Goal: Find specific page/section: Find specific page/section

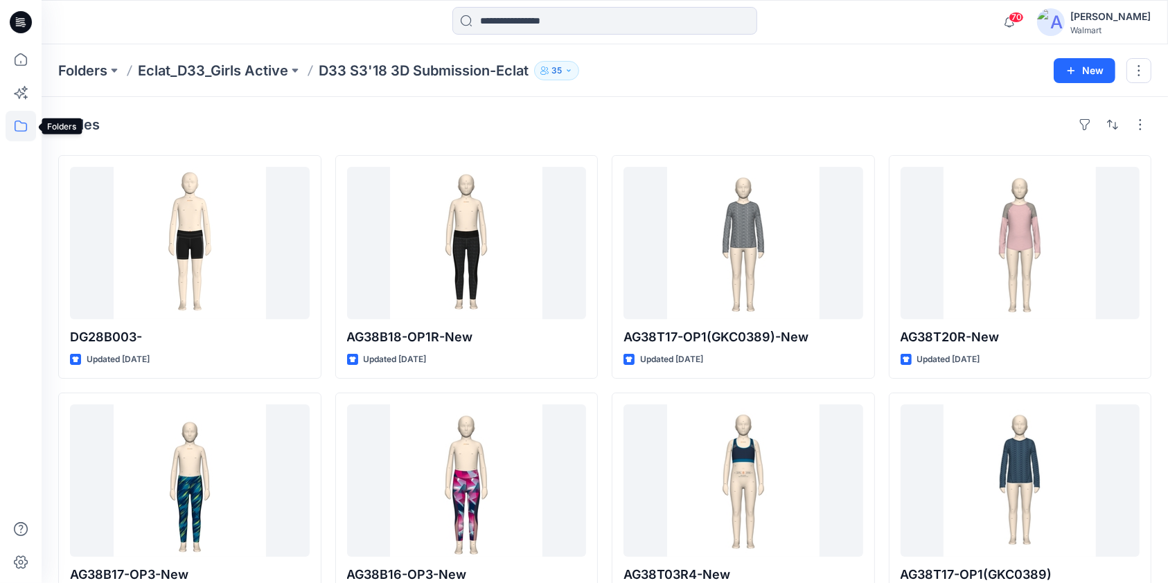
click at [19, 126] on icon at bounding box center [21, 126] width 30 height 30
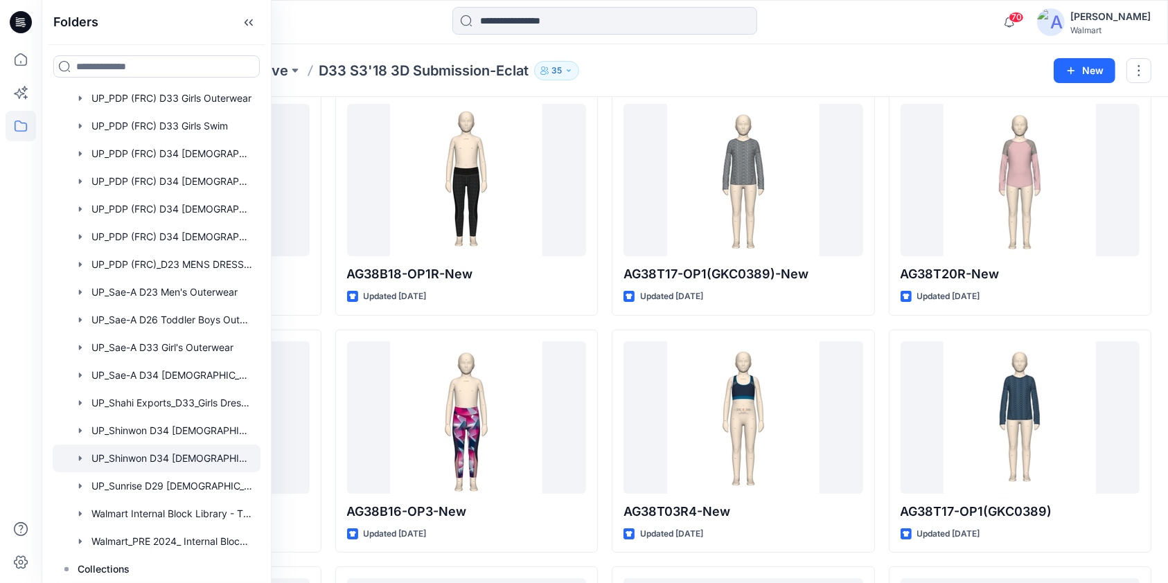
scroll to position [92, 0]
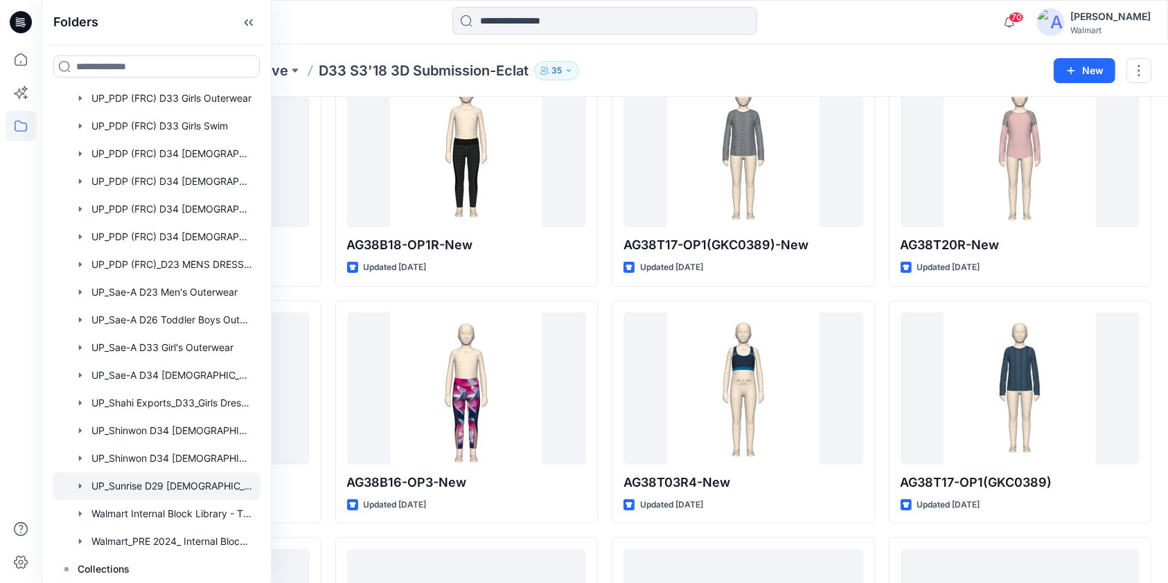
click at [79, 487] on icon "button" at bounding box center [80, 486] width 3 height 5
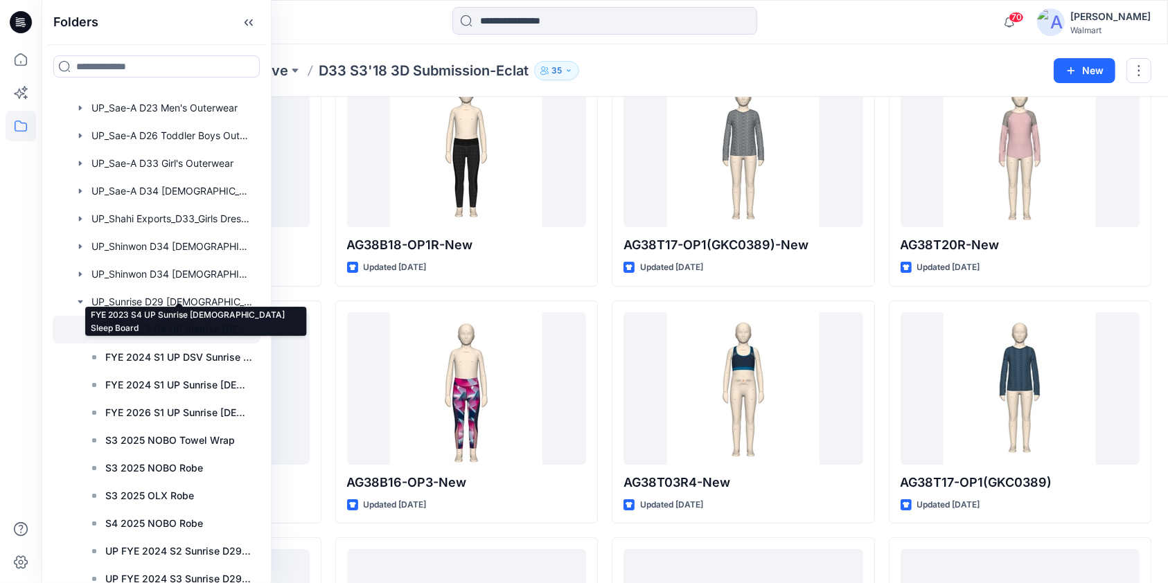
scroll to position [1645, 0]
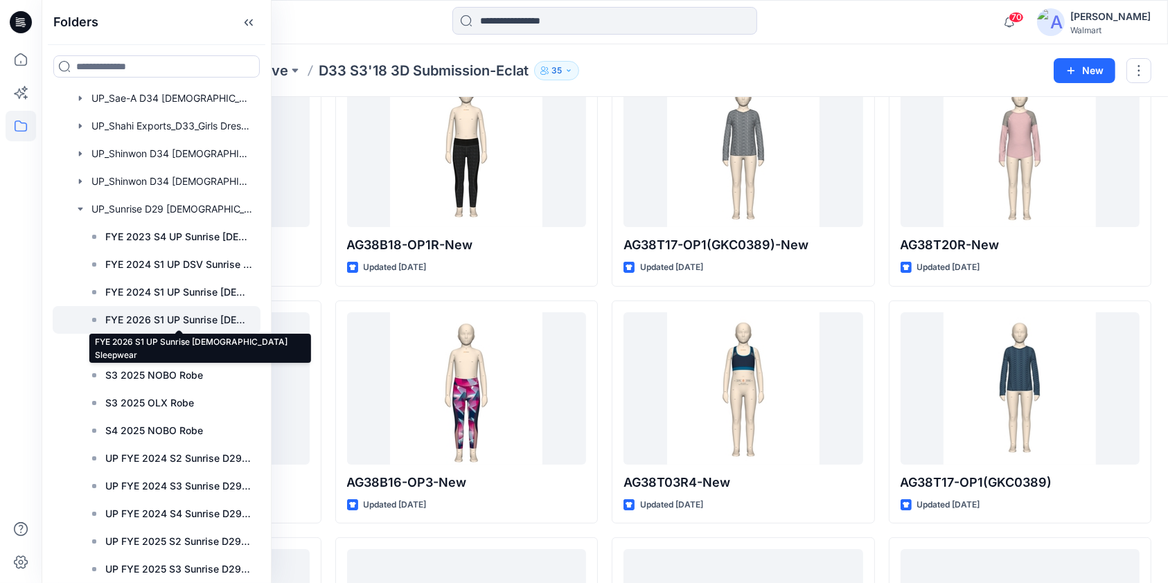
click at [163, 319] on p "FYE 2026 S1 UP Sunrise [DEMOGRAPHIC_DATA] Sleepwear" at bounding box center [178, 320] width 147 height 17
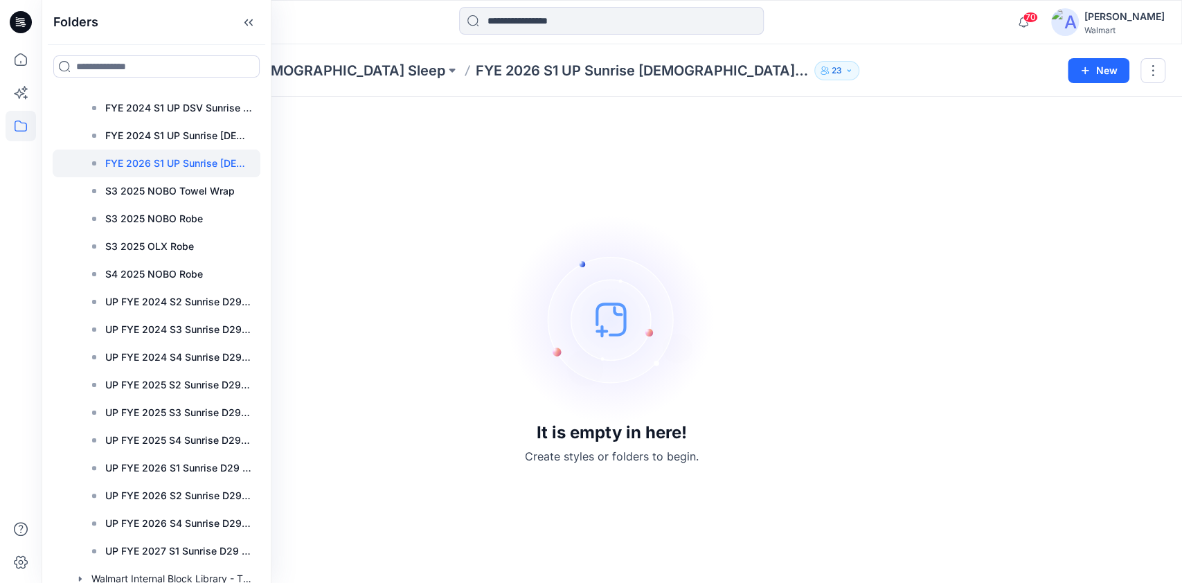
scroll to position [1829, 0]
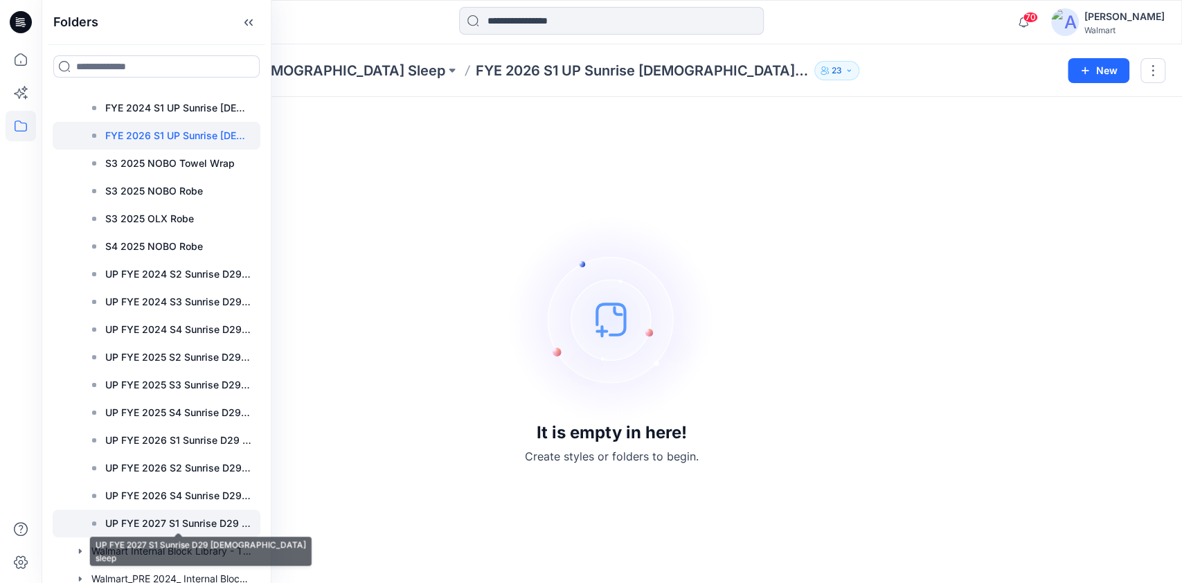
click at [168, 524] on p "UP FYE 2027 S1 Sunrise D29 [DEMOGRAPHIC_DATA] sleep" at bounding box center [178, 523] width 147 height 17
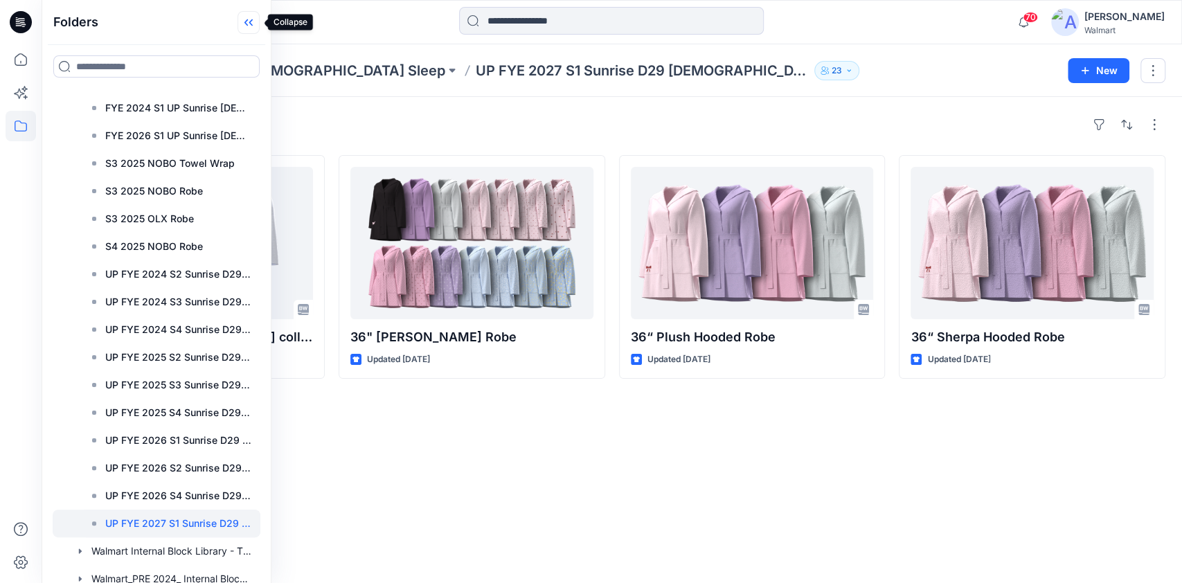
click at [258, 21] on icon at bounding box center [249, 22] width 22 height 23
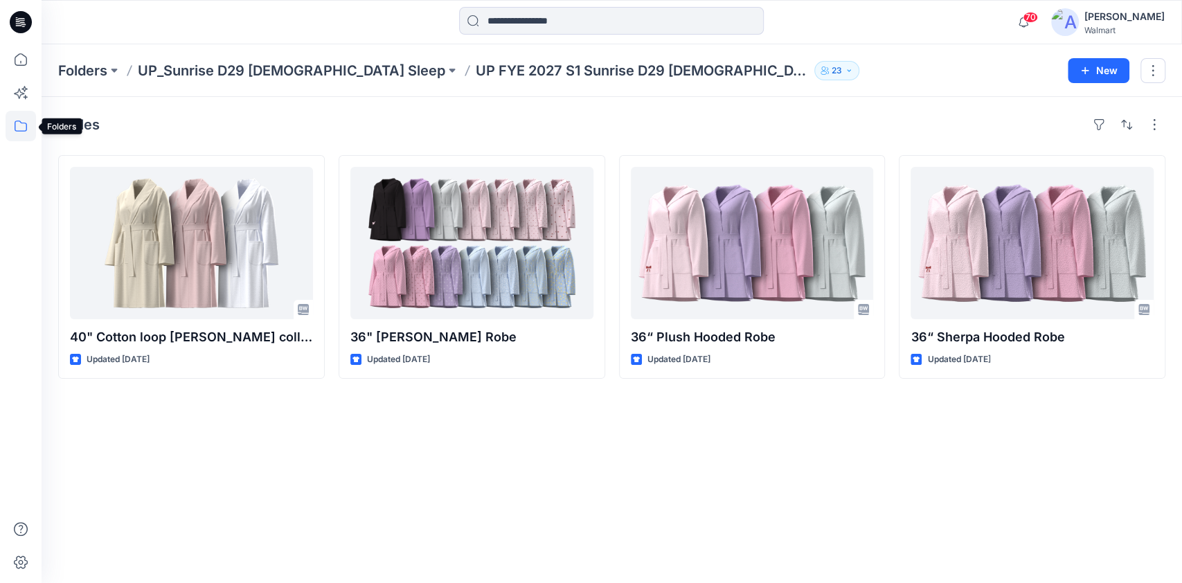
click at [24, 124] on icon at bounding box center [21, 126] width 30 height 30
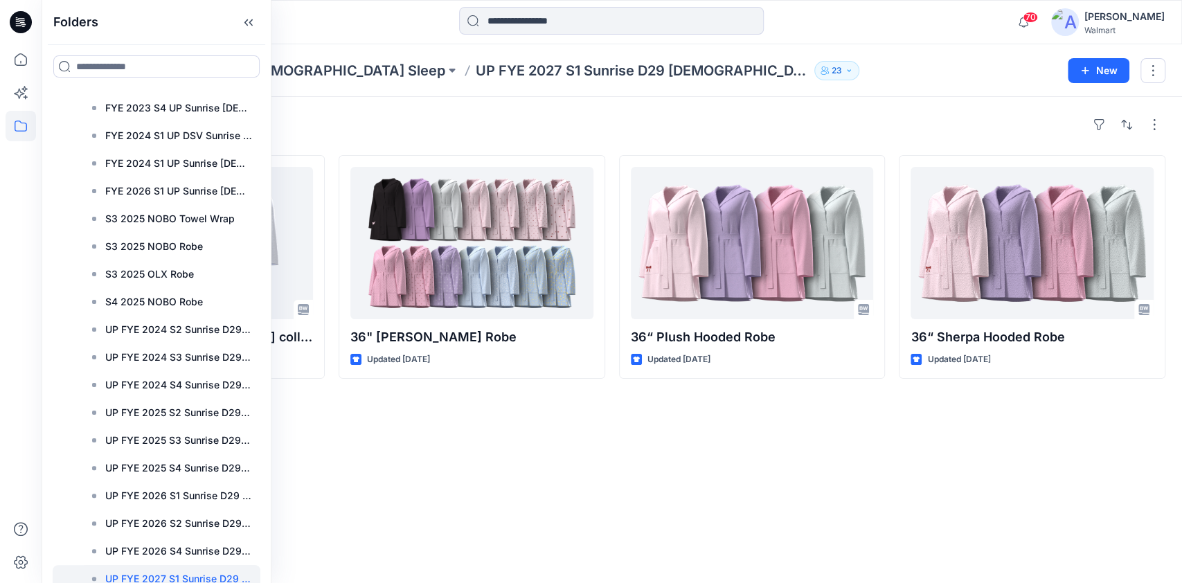
scroll to position [1478, 0]
